Goal: Entertainment & Leisure: Consume media (video, audio)

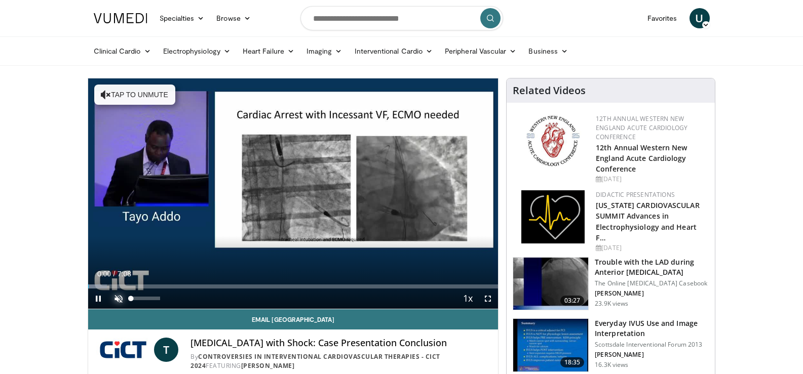
click at [115, 297] on span "Video Player" at bounding box center [118, 299] width 20 height 20
